Goal: Information Seeking & Learning: Find specific fact

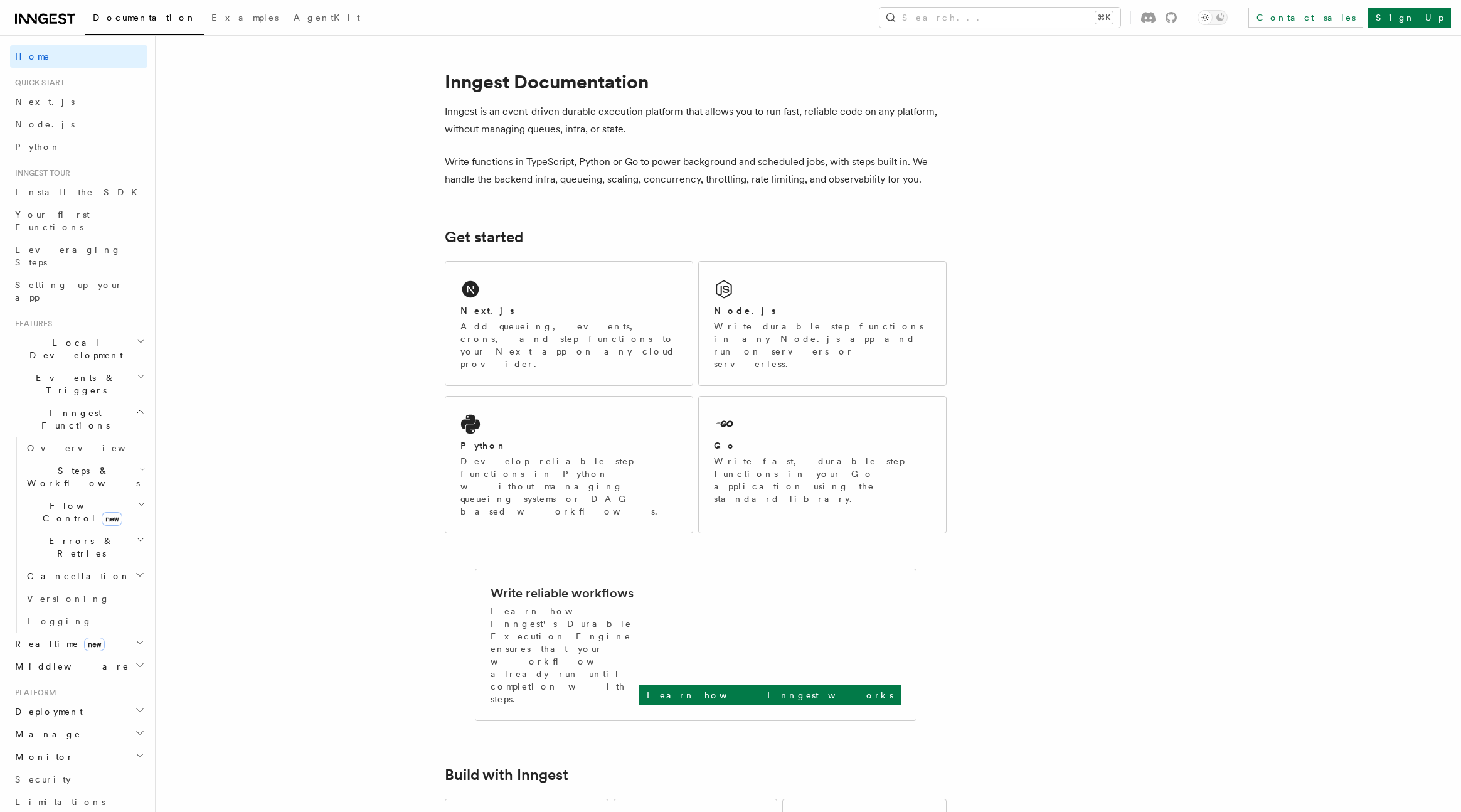
click at [63, 367] on h2 "Events & Triggers" at bounding box center [78, 384] width 137 height 35
click at [76, 796] on span "Batching events" at bounding box center [87, 808] width 120 height 25
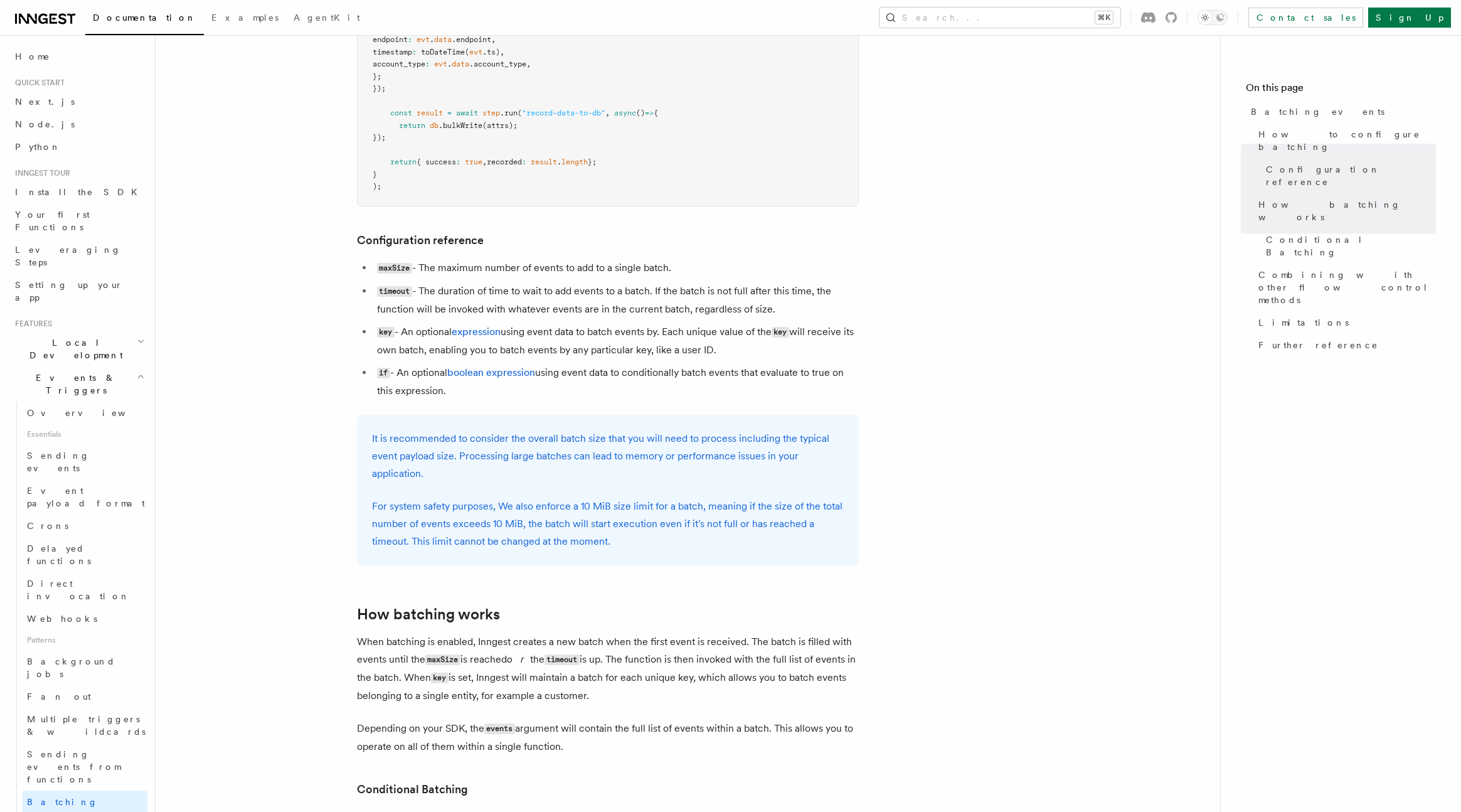
scroll to position [427, 0]
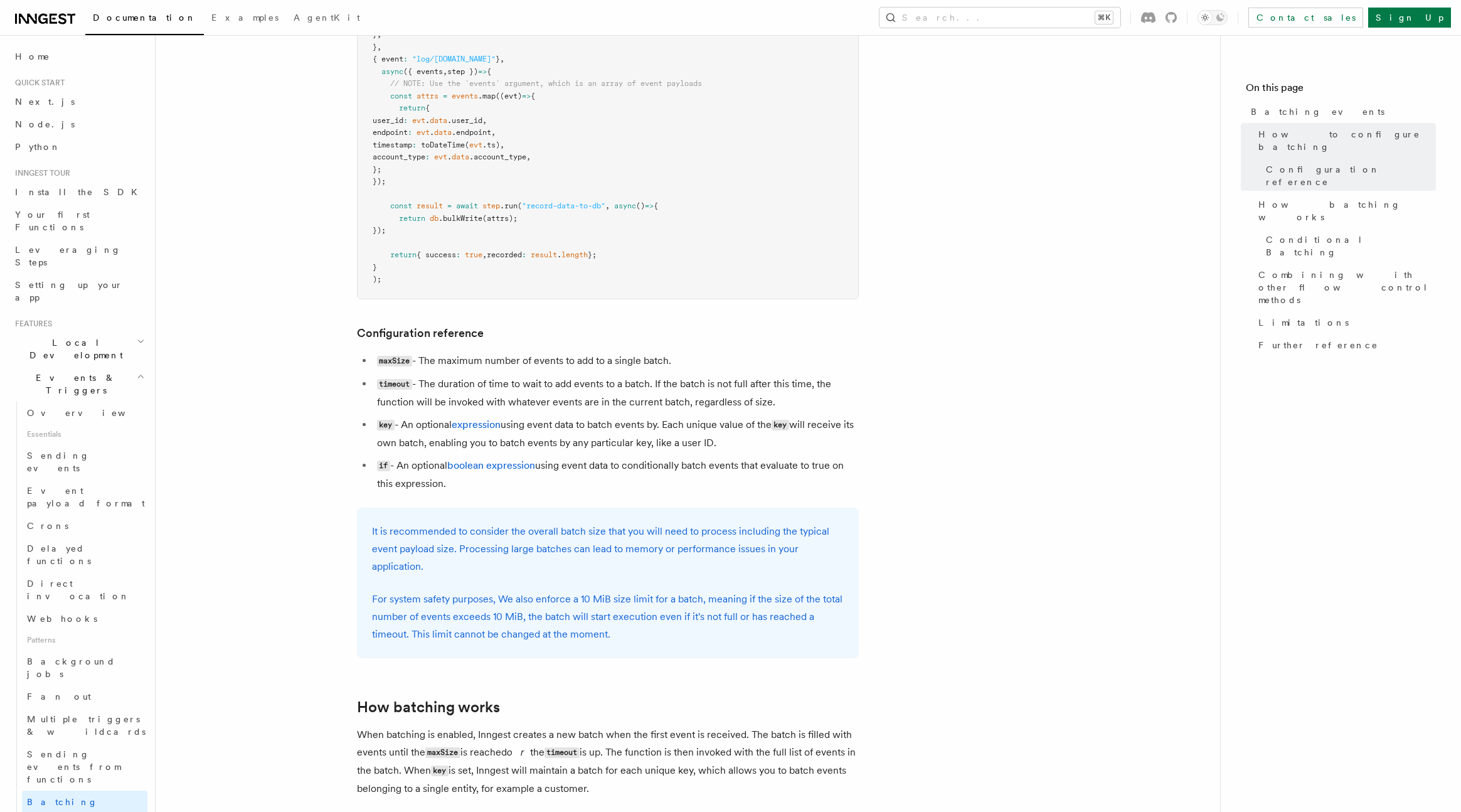
click at [387, 365] on code "maxSize" at bounding box center [394, 361] width 35 height 11
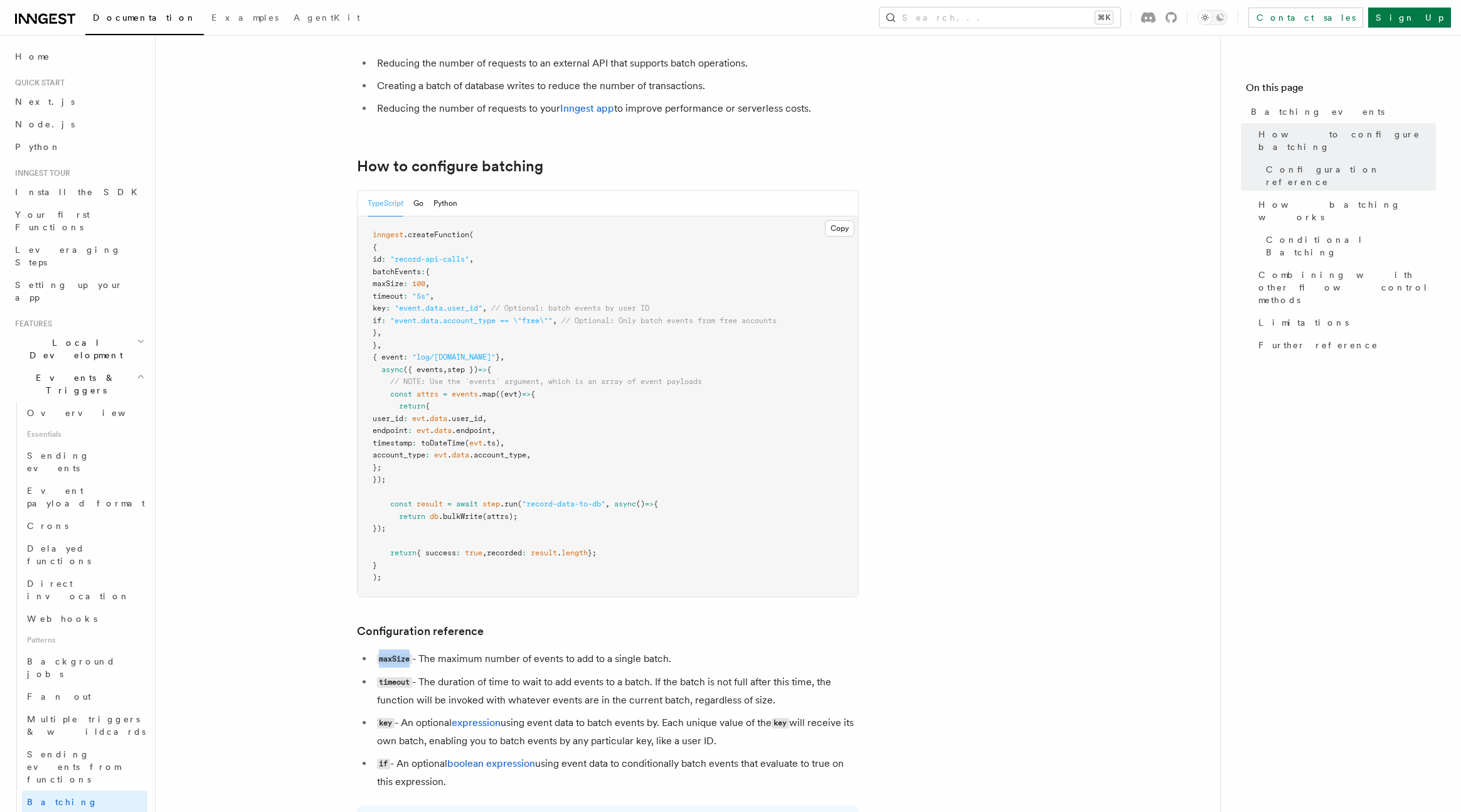
scroll to position [0, 0]
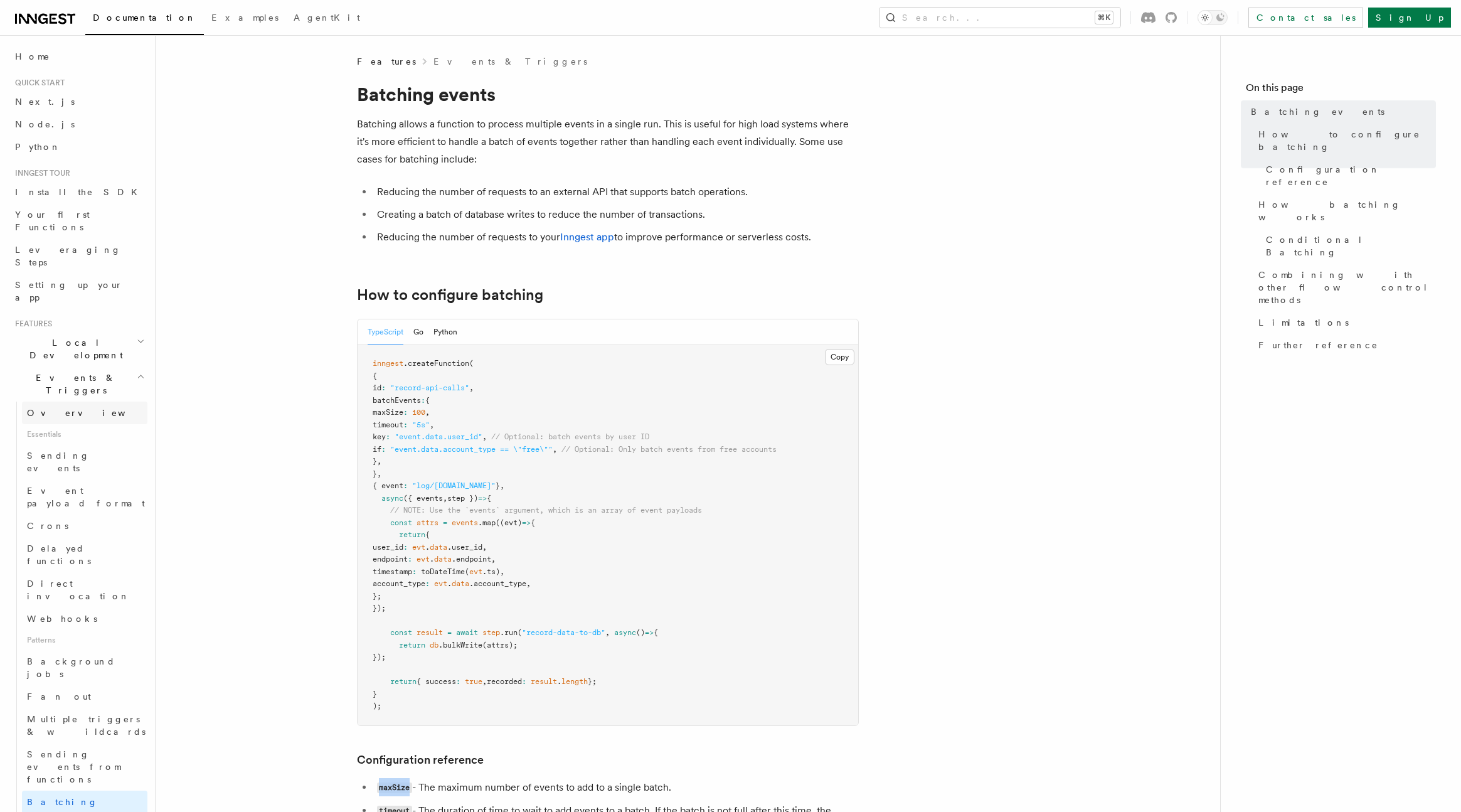
click at [82, 402] on link "Overview" at bounding box center [84, 412] width 125 height 22
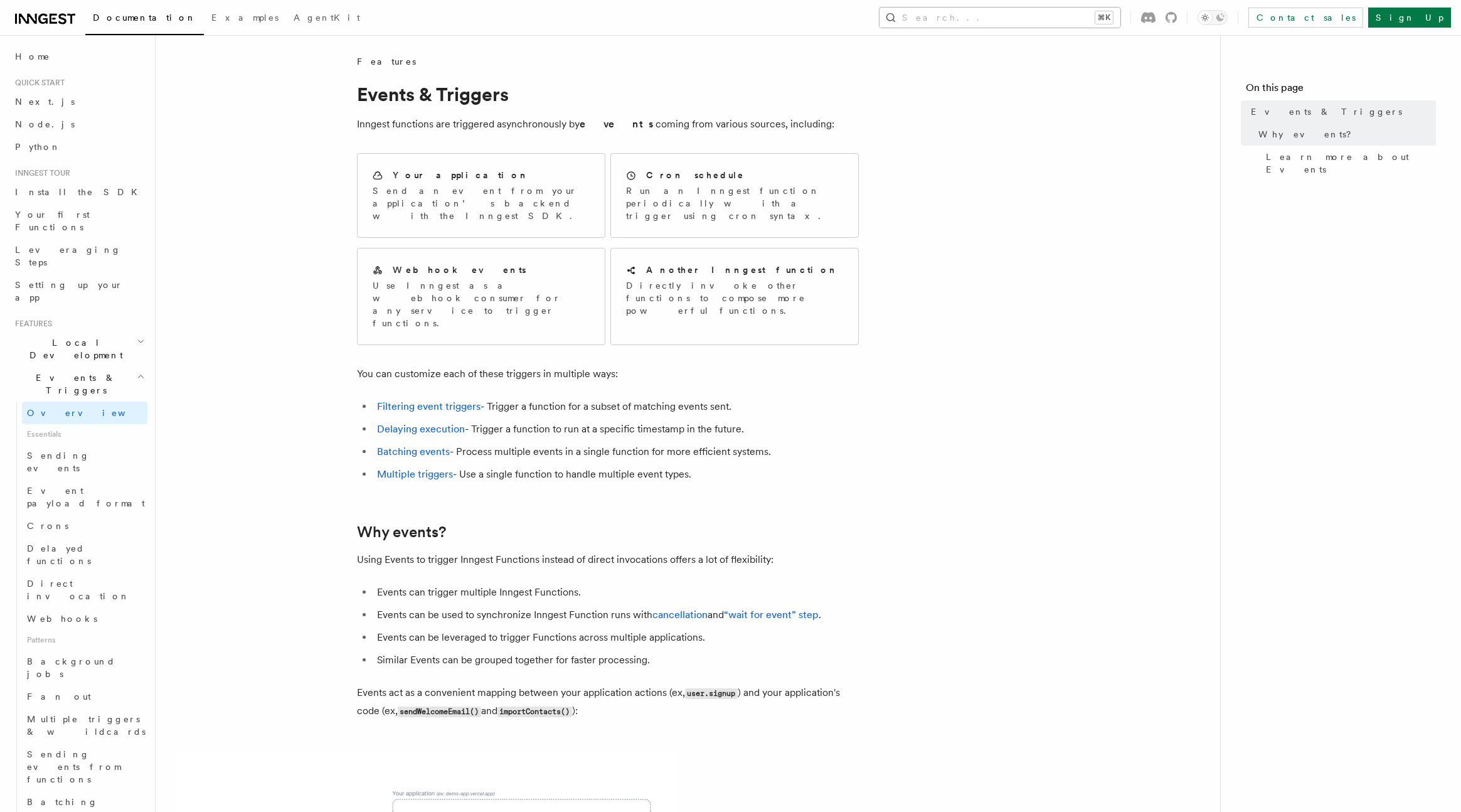
click at [1013, 15] on button "Search... ⌘K" at bounding box center [999, 17] width 241 height 20
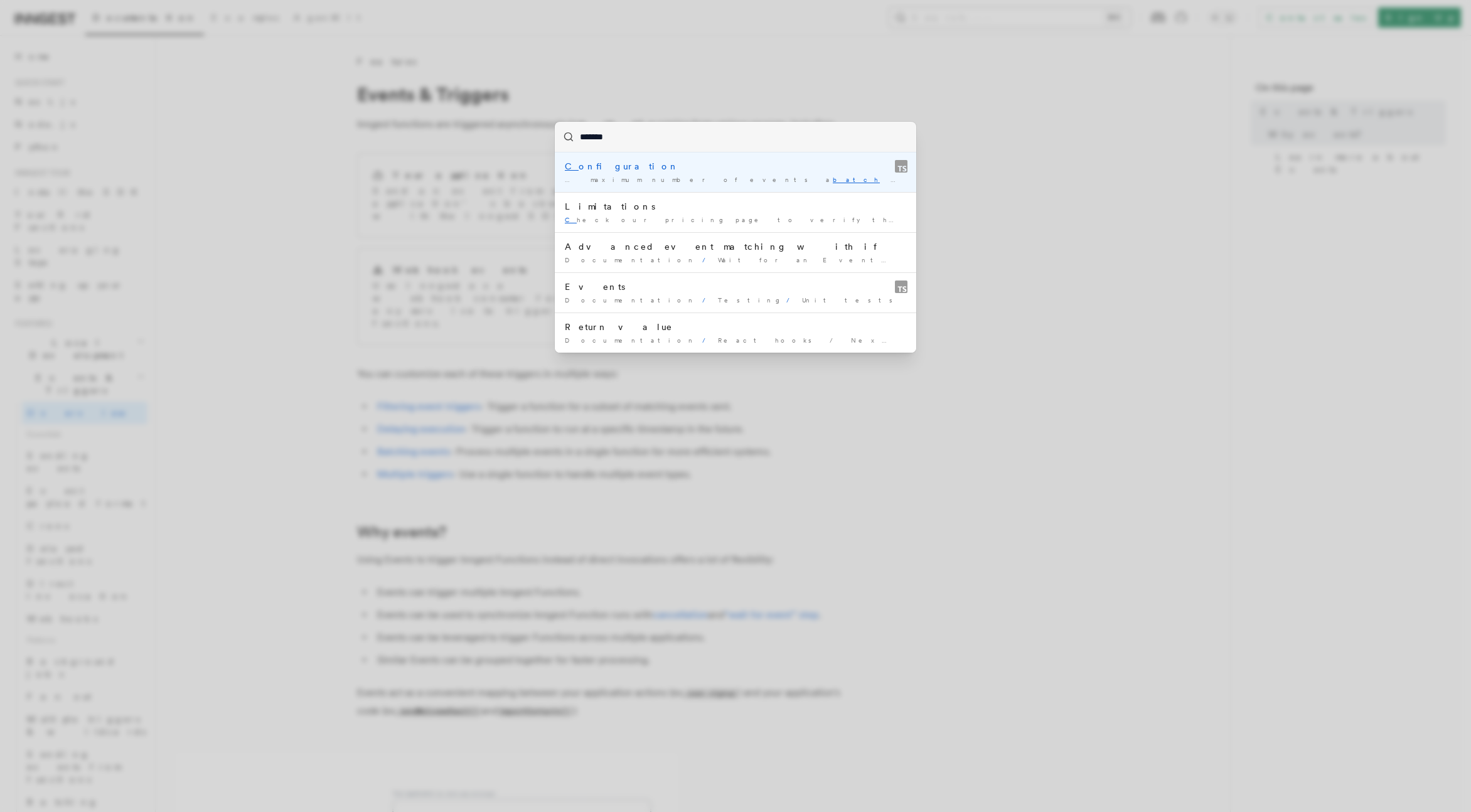
type input "********"
click at [652, 168] on div "Co nfiguration" at bounding box center [735, 166] width 342 height 13
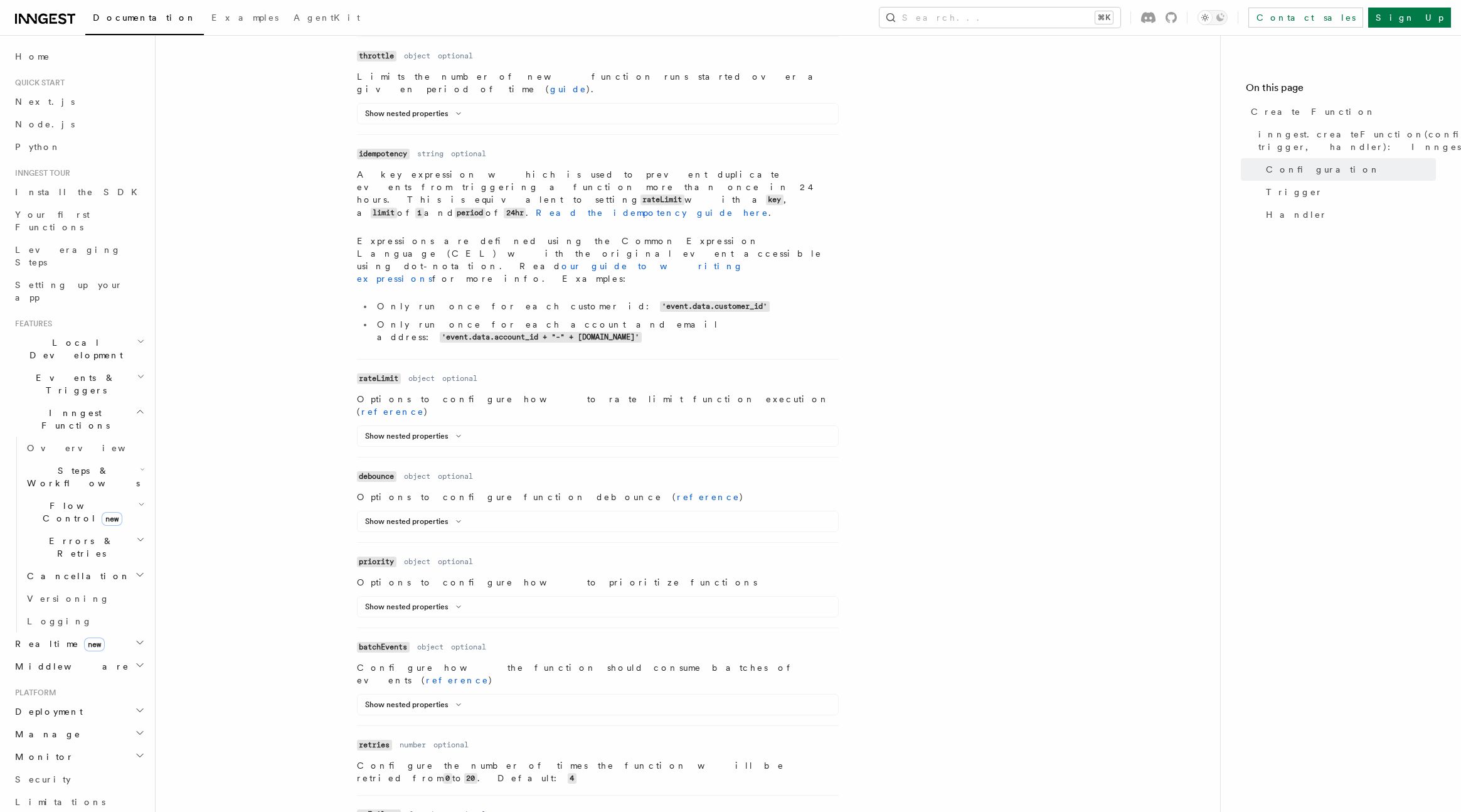
scroll to position [666, 0]
click at [407, 697] on button "Show nested properties" at bounding box center [415, 702] width 101 height 10
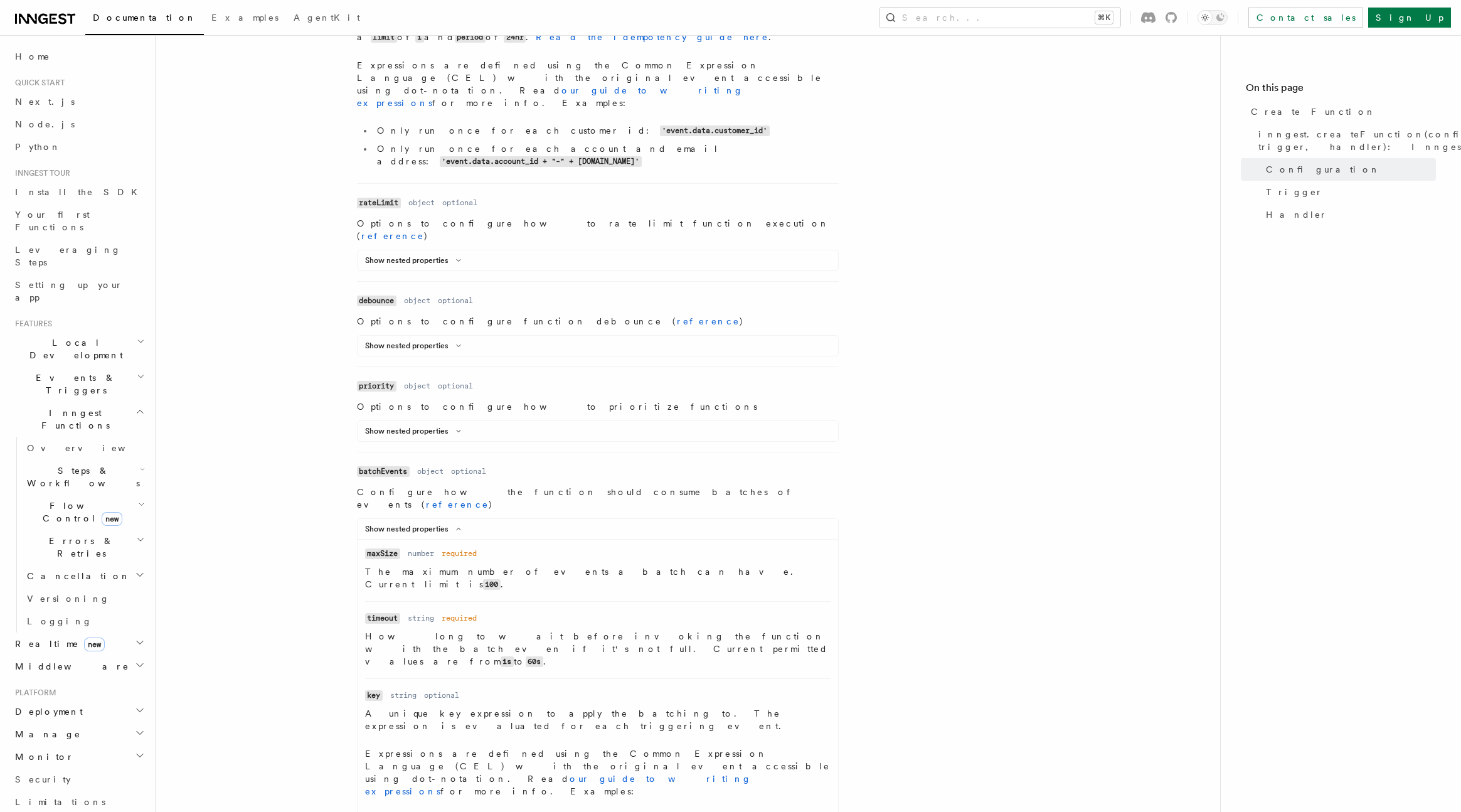
scroll to position [880, 0]
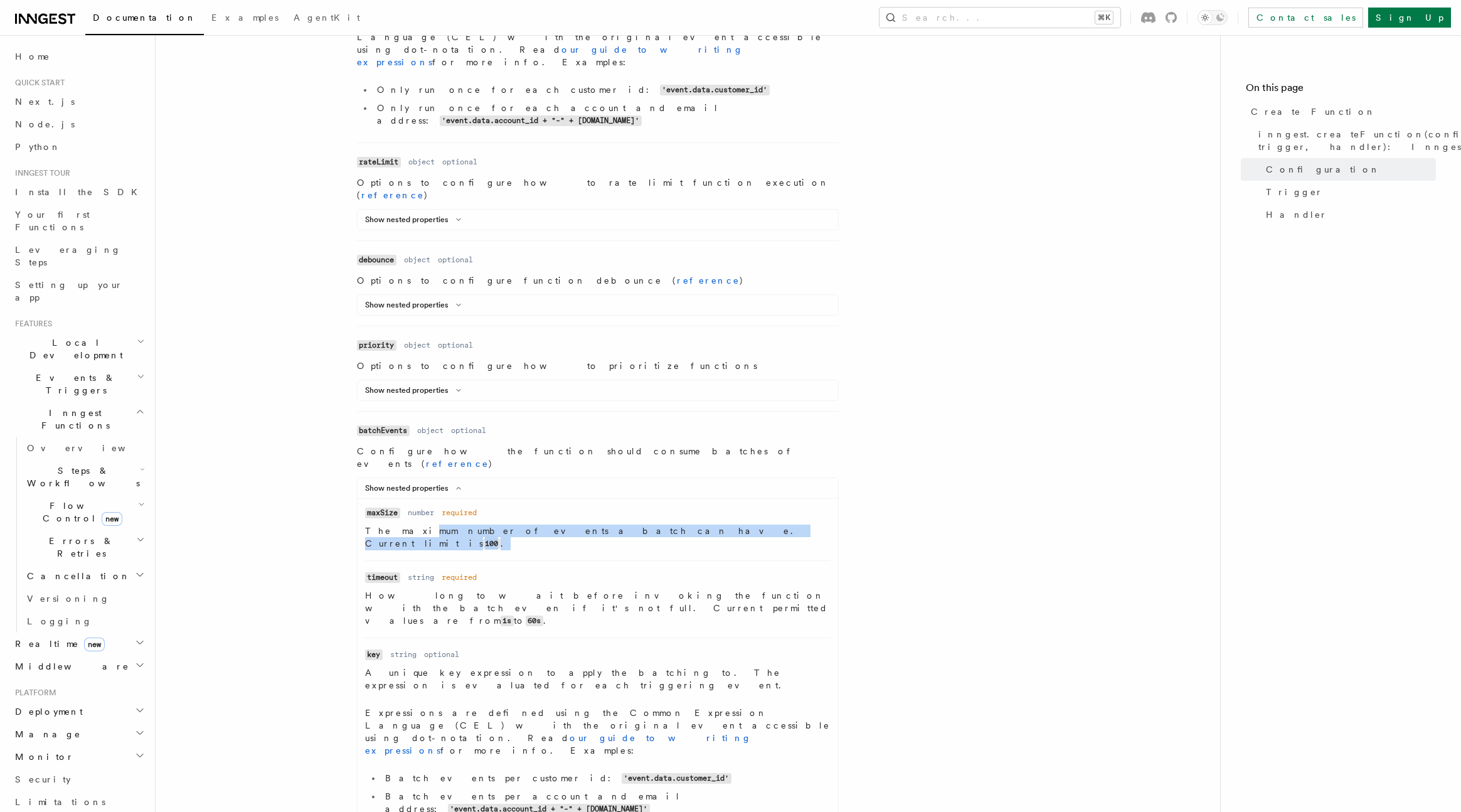
drag, startPoint x: 403, startPoint y: 390, endPoint x: 707, endPoint y: 387, distance: 304.0
click at [707, 524] on p "The maximum number of events a batch can have. Current limit is 100 ." at bounding box center [597, 537] width 465 height 26
click at [501, 539] on code "100" at bounding box center [492, 544] width 18 height 11
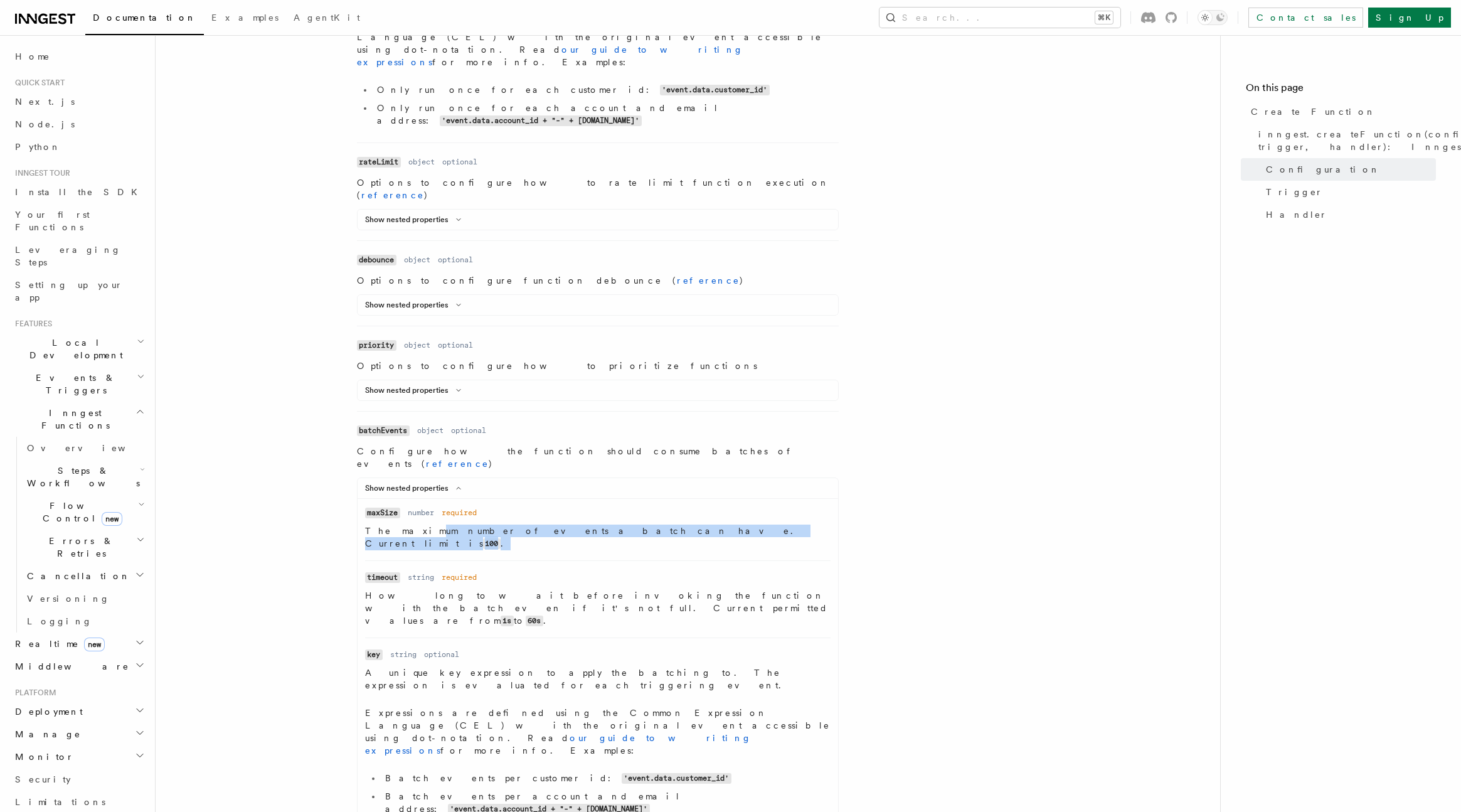
drag, startPoint x: 408, startPoint y: 393, endPoint x: 747, endPoint y: 390, distance: 339.0
click at [746, 524] on p "The maximum number of events a batch can have. Current limit is 100 ." at bounding box center [597, 537] width 465 height 26
click at [747, 524] on p "The maximum number of events a batch can have. Current limit is 100 ." at bounding box center [597, 537] width 465 height 26
